Goal: Information Seeking & Learning: Learn about a topic

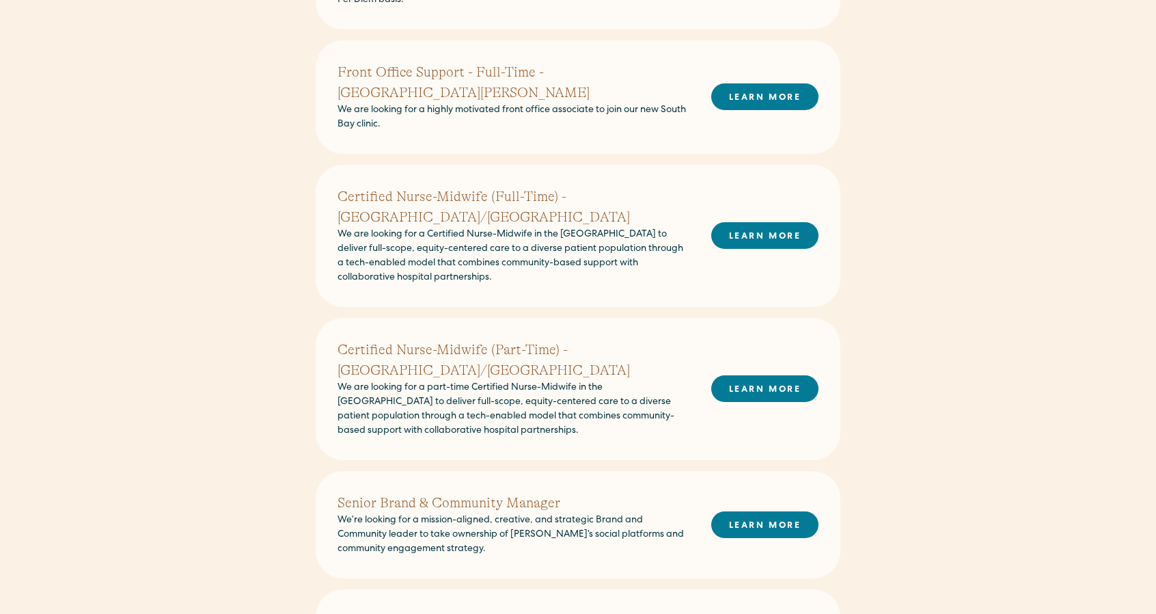
scroll to position [511, 0]
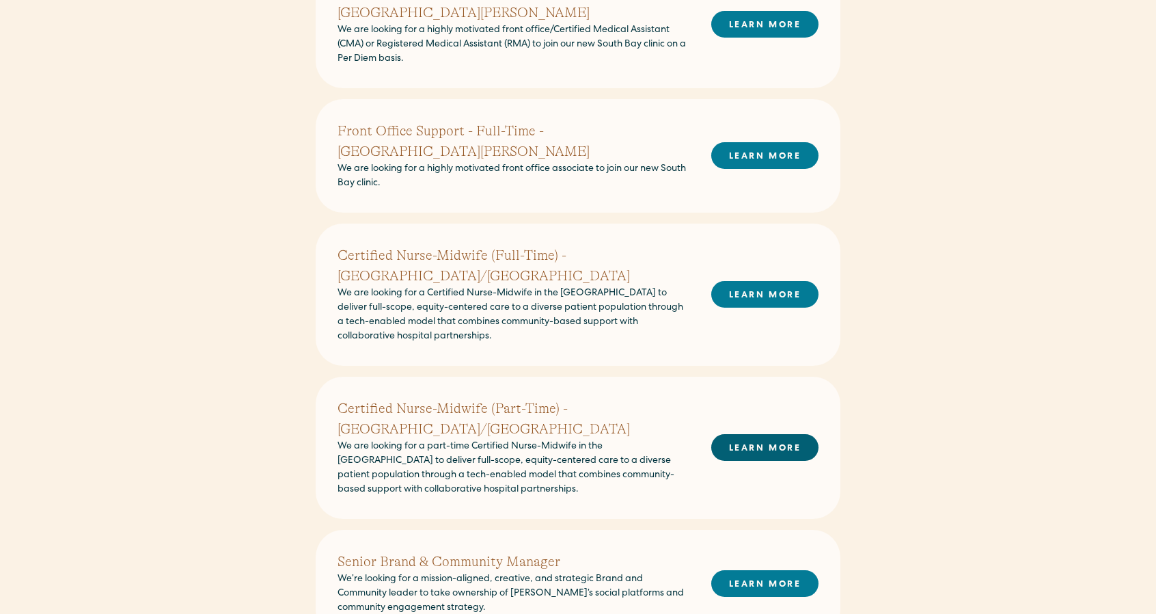
click at [775, 434] on link "LEARN MORE" at bounding box center [764, 447] width 107 height 27
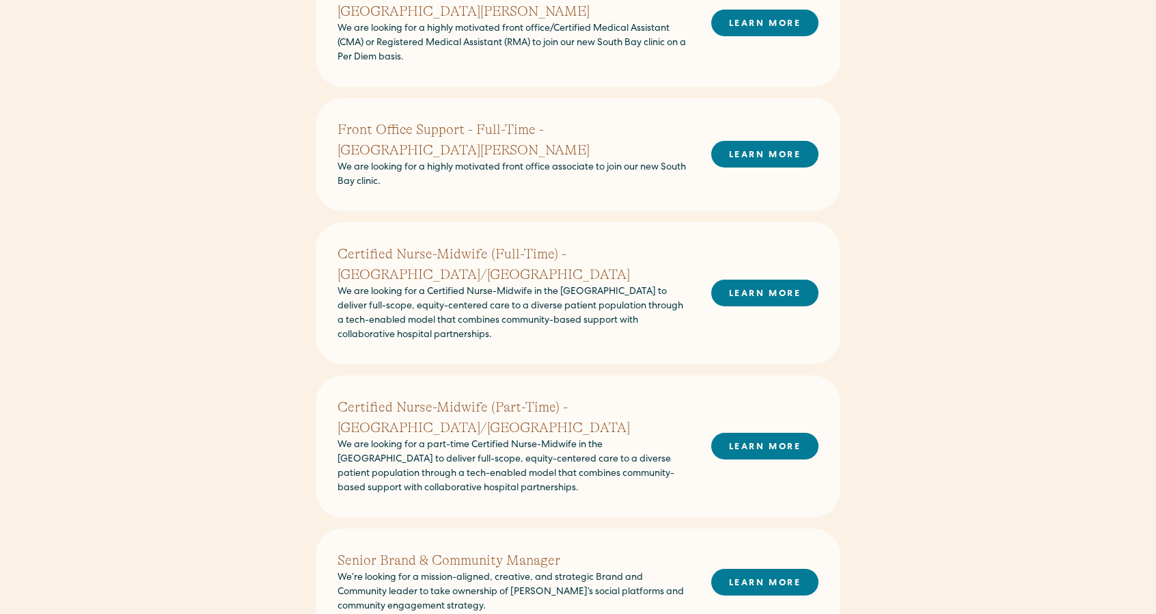
scroll to position [528, 0]
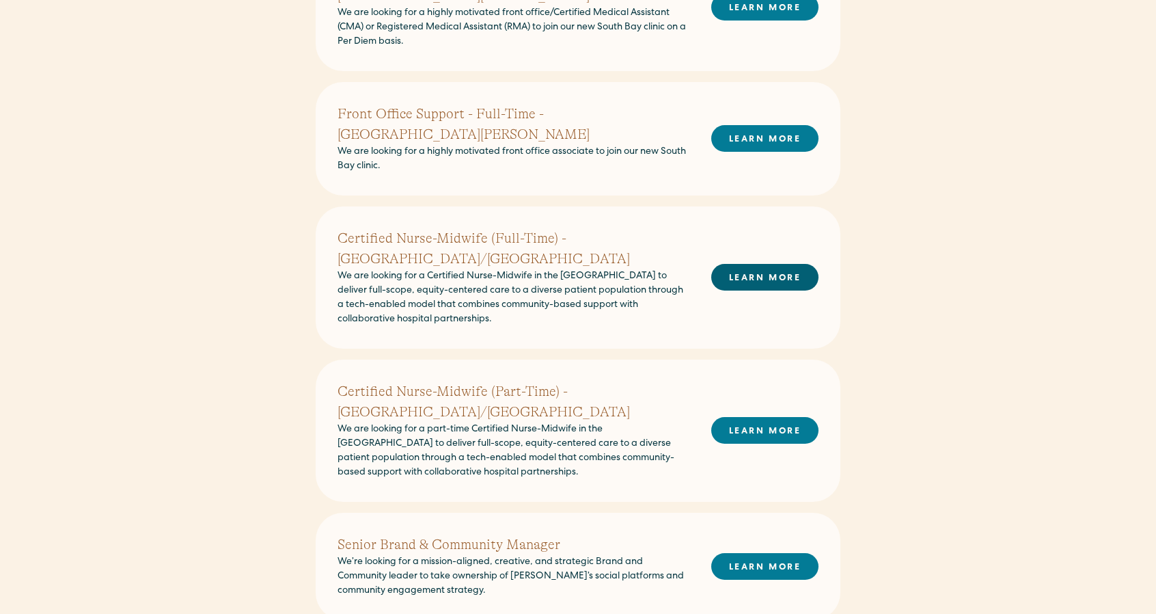
click at [790, 264] on link "LEARN MORE" at bounding box center [764, 277] width 107 height 27
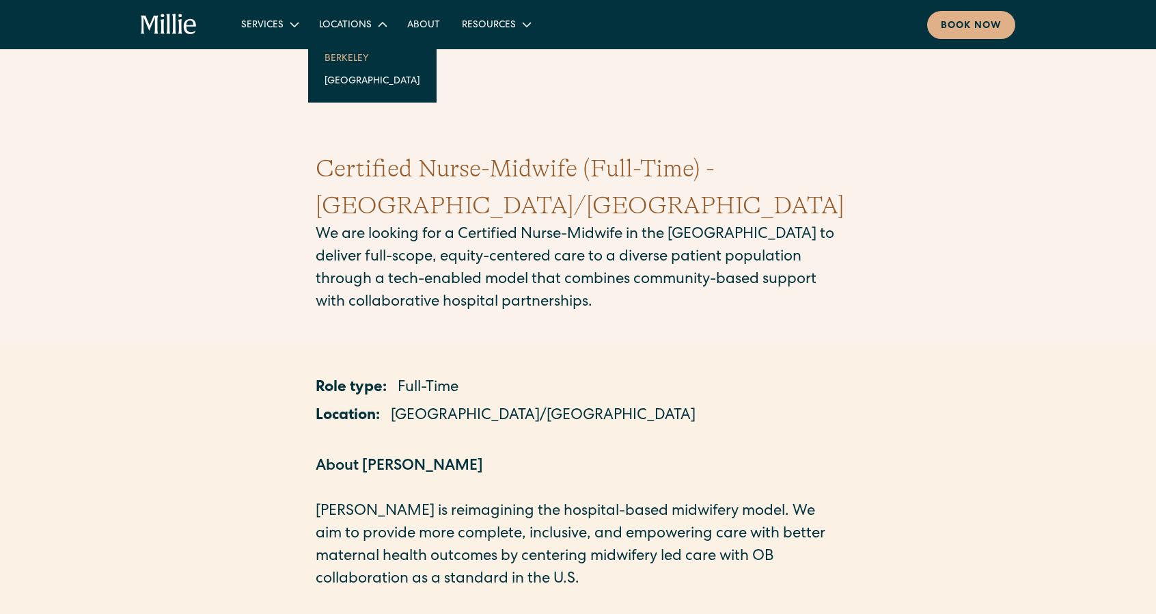
click at [347, 56] on link "Berkeley" at bounding box center [373, 57] width 118 height 23
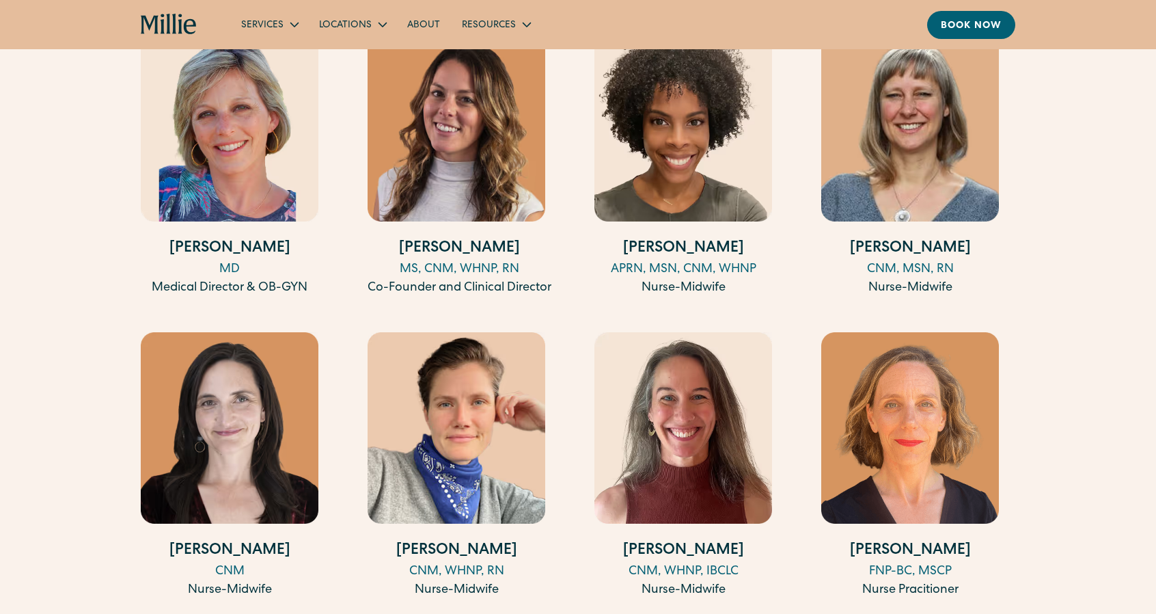
scroll to position [1446, 0]
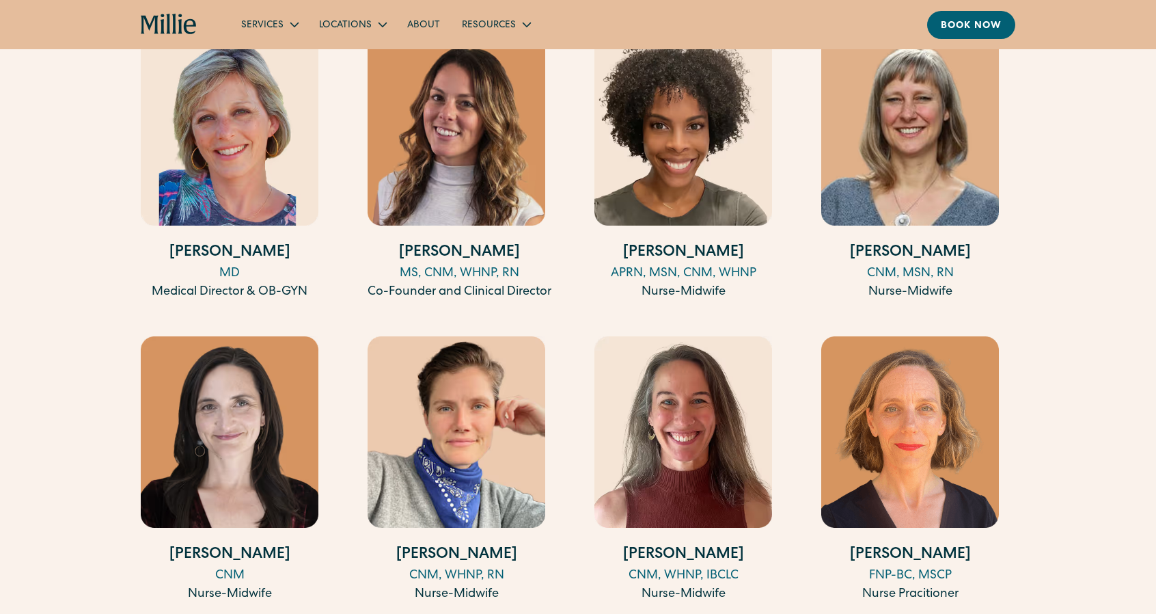
click at [480, 322] on div "[PERSON_NAME] MD Medical Director & OB-GYN [PERSON_NAME][GEOGRAPHIC_DATA], CNM,…" at bounding box center [578, 622] width 875 height 1176
